Goal: Task Accomplishment & Management: Manage account settings

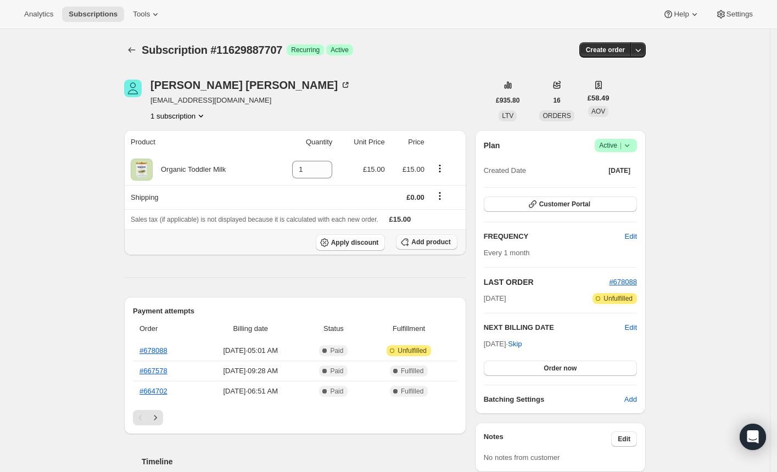
click at [421, 245] on span "Add product" at bounding box center [430, 242] width 39 height 9
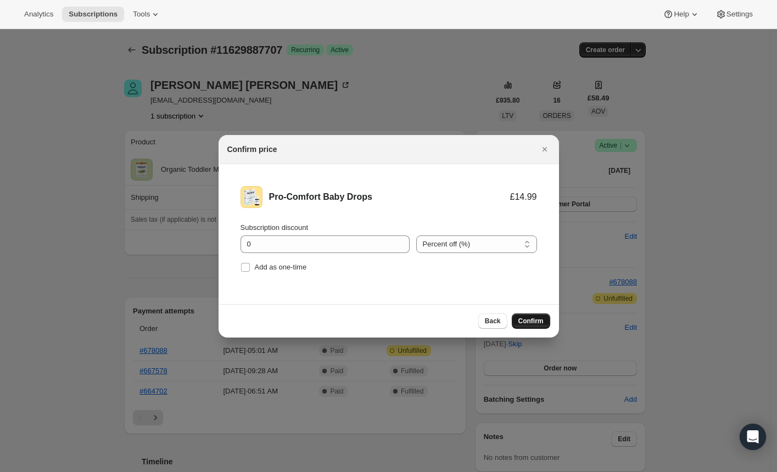
click at [525, 323] on span "Confirm" at bounding box center [530, 321] width 25 height 9
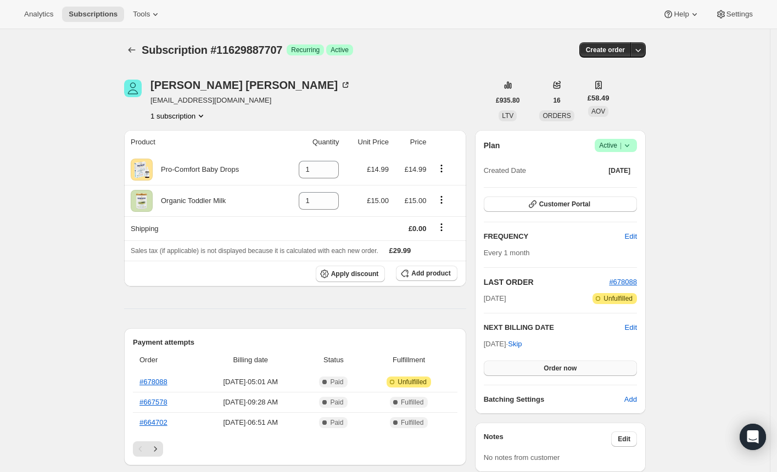
click at [511, 370] on button "Order now" at bounding box center [560, 368] width 153 height 15
click at [510, 367] on button "Click to confirm" at bounding box center [560, 368] width 153 height 15
